Goal: Check status: Check status

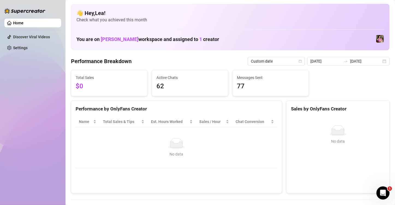
scroll to position [82, 0]
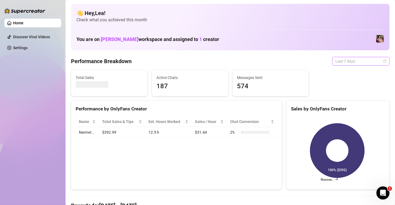
click at [378, 59] on span "Last 7 days" at bounding box center [360, 61] width 51 height 8
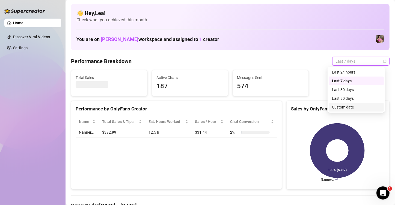
click at [345, 109] on div "Custom date" at bounding box center [356, 107] width 49 height 6
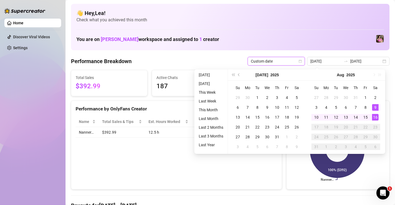
type input "[DATE]"
click at [375, 116] on div "16" at bounding box center [375, 117] width 7 height 7
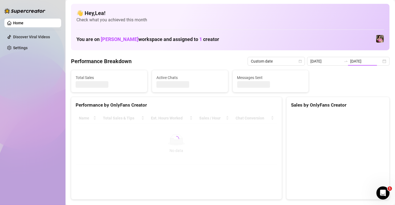
type input "[DATE]"
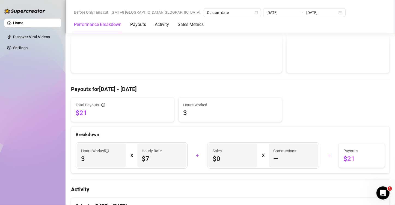
scroll to position [118, 0]
